Goal: Task Accomplishment & Management: Complete application form

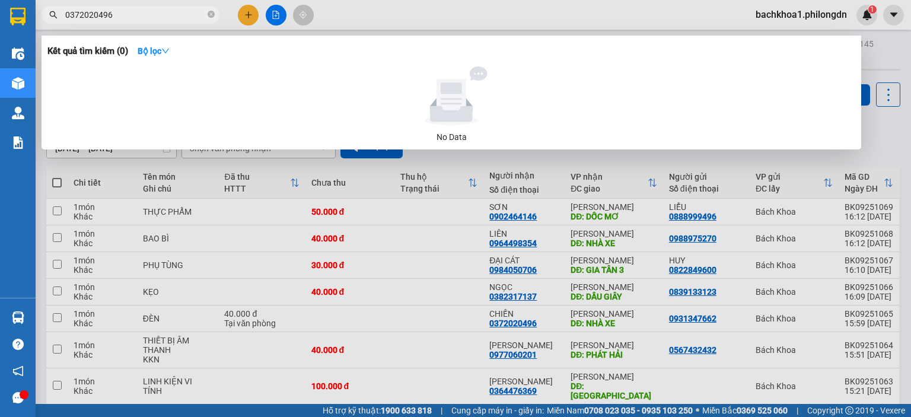
scroll to position [108, 0]
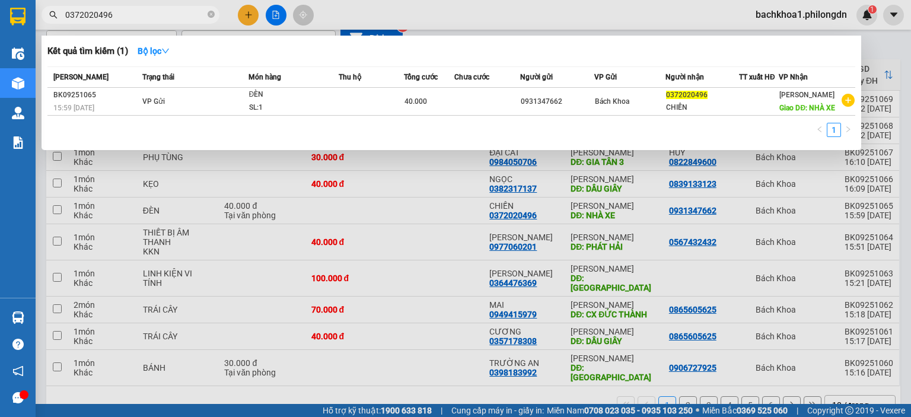
type input "0372020496"
click at [211, 13] on icon "close-circle" at bounding box center [211, 14] width 7 height 7
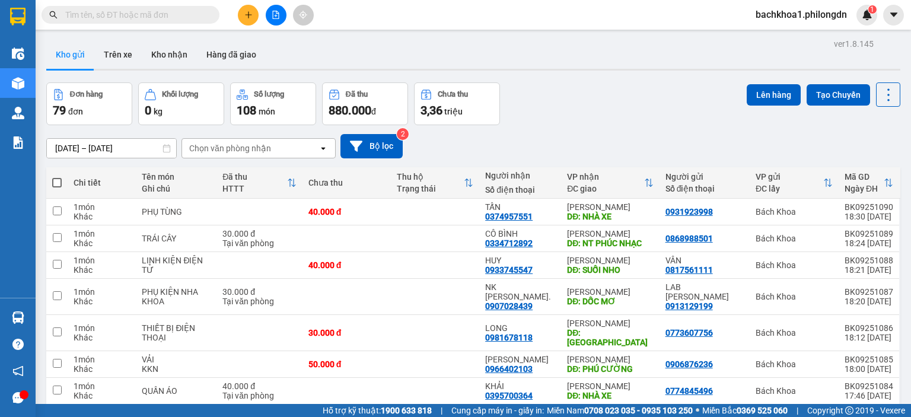
click at [176, 14] on input "text" at bounding box center [135, 14] width 140 height 13
click at [159, 14] on input "text" at bounding box center [135, 14] width 140 height 13
paste input "0977927275"
type input "0977927275"
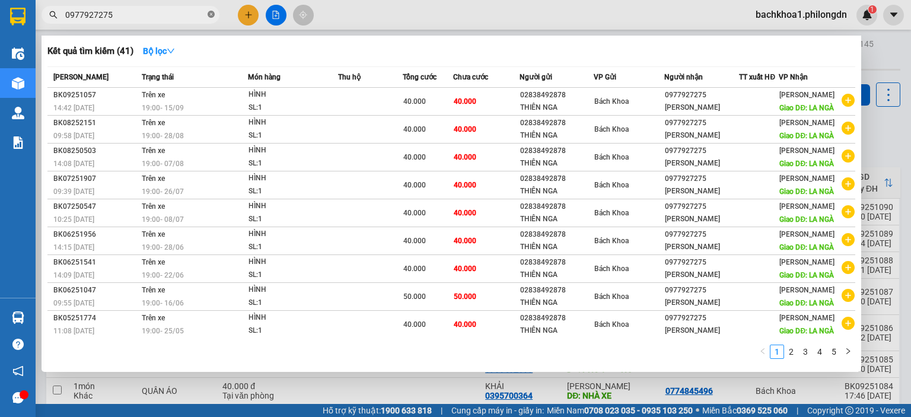
click at [213, 15] on icon "close-circle" at bounding box center [211, 14] width 7 height 7
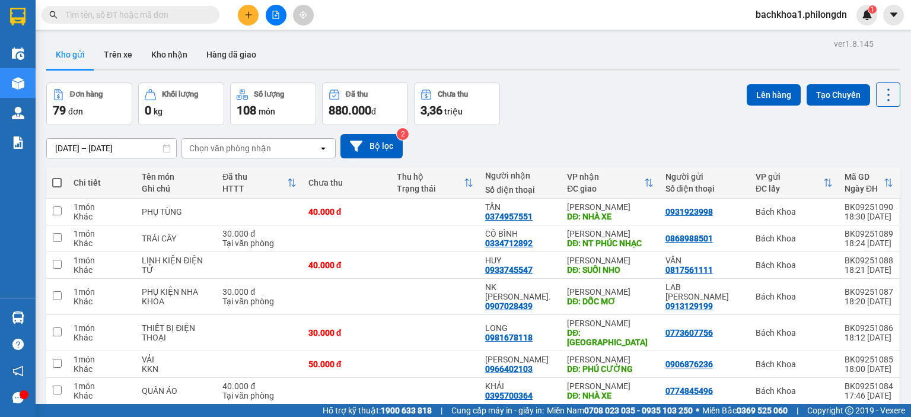
paste input "Không có trên xe a kiệt nha anh"
type input "Không có trên xe a kiệt nha anh"
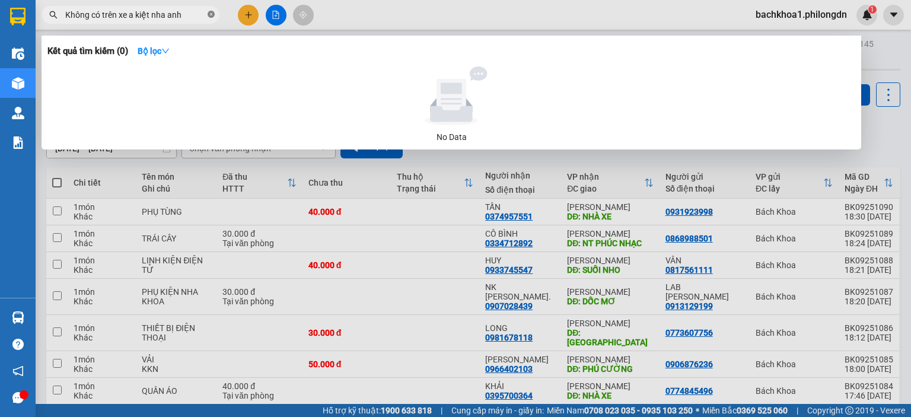
click at [212, 12] on icon "close-circle" at bounding box center [211, 14] width 7 height 7
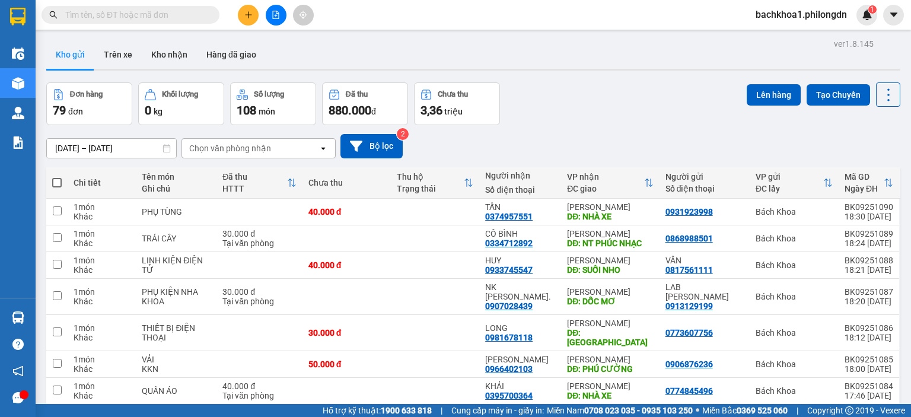
click at [114, 9] on input "text" at bounding box center [135, 14] width 140 height 13
paste input "0382317137"
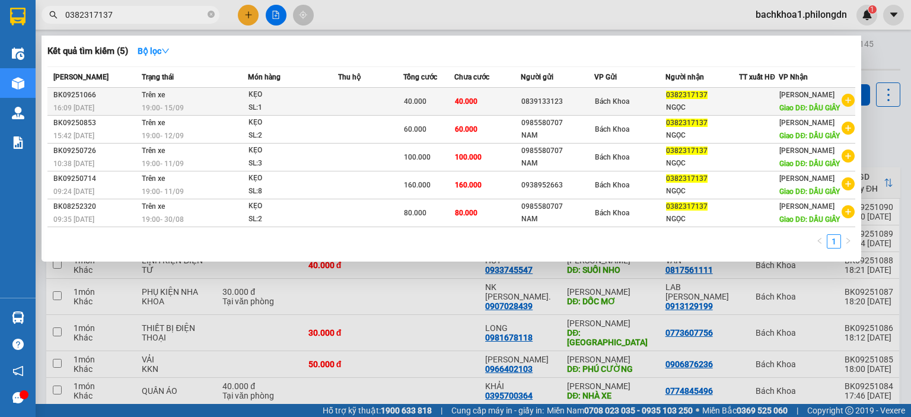
type input "0382317137"
click at [553, 106] on div "0839133123" at bounding box center [557, 101] width 72 height 12
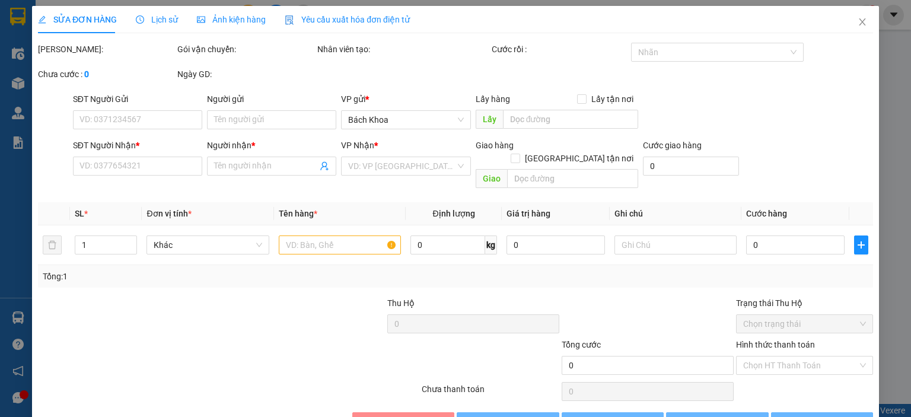
type input "0839133123"
type input "0382317137"
type input "NGỌC"
type input "DẦU GIÂY"
type input "40.000"
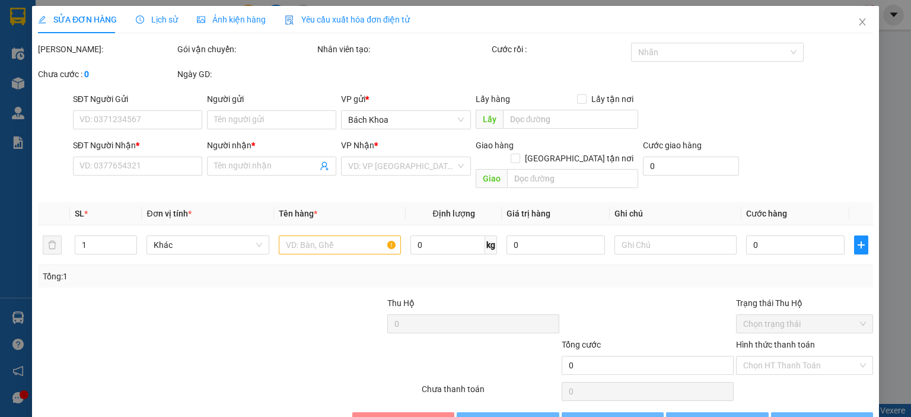
type input "40.000"
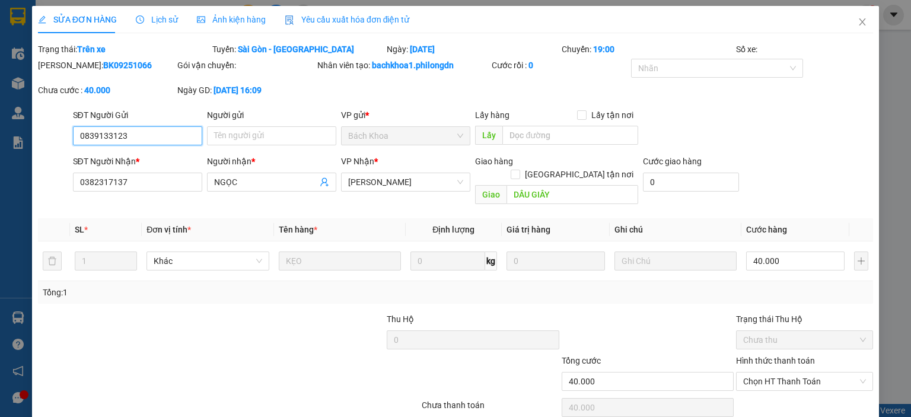
click at [109, 138] on input "0839133123" at bounding box center [137, 135] width 129 height 19
click at [120, 135] on input "0839133123" at bounding box center [137, 135] width 129 height 19
click at [119, 134] on input "0839133123" at bounding box center [137, 135] width 129 height 19
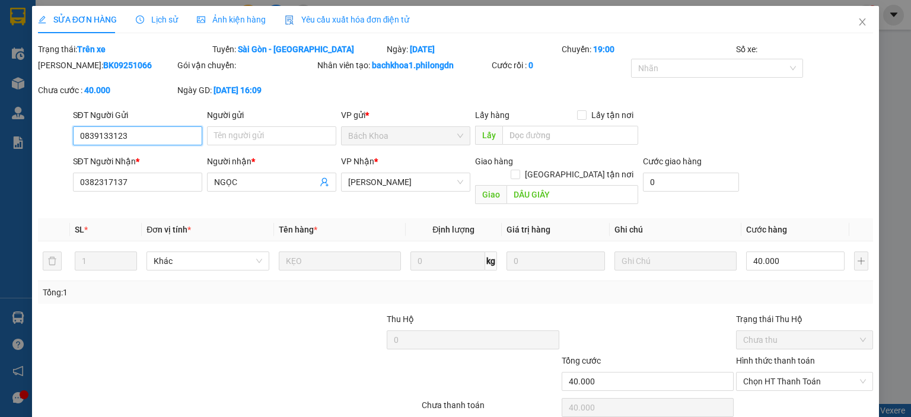
click at [137, 136] on input "0839133123" at bounding box center [137, 135] width 129 height 19
